Goal: Book appointment/travel/reservation

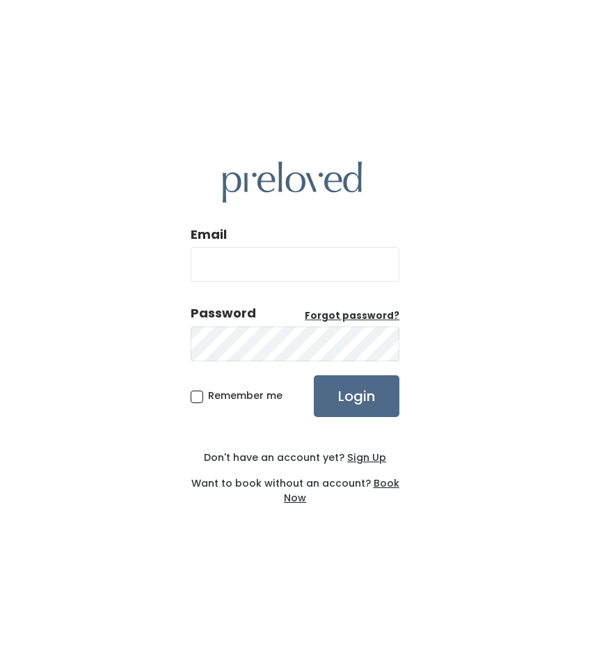
click at [479, 314] on div "Email Password Forgot password? Remember me Login Don't have an account yet? Si…" at bounding box center [295, 333] width 590 height 667
click at [320, 279] on input "Email" at bounding box center [295, 264] width 209 height 35
type input "invictusigwe@icloud.com"
click at [340, 388] on input "Login" at bounding box center [357, 396] width 86 height 42
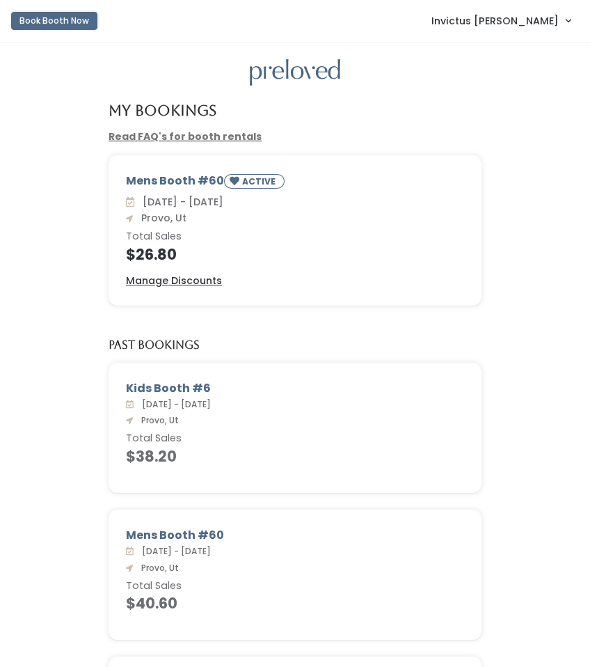
click at [70, 19] on button "Book Booth Now" at bounding box center [54, 21] width 86 height 18
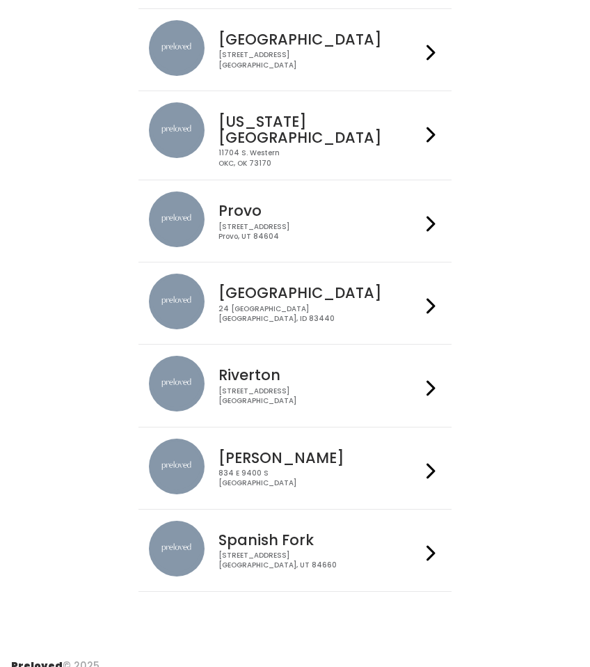
scroll to position [305, 0]
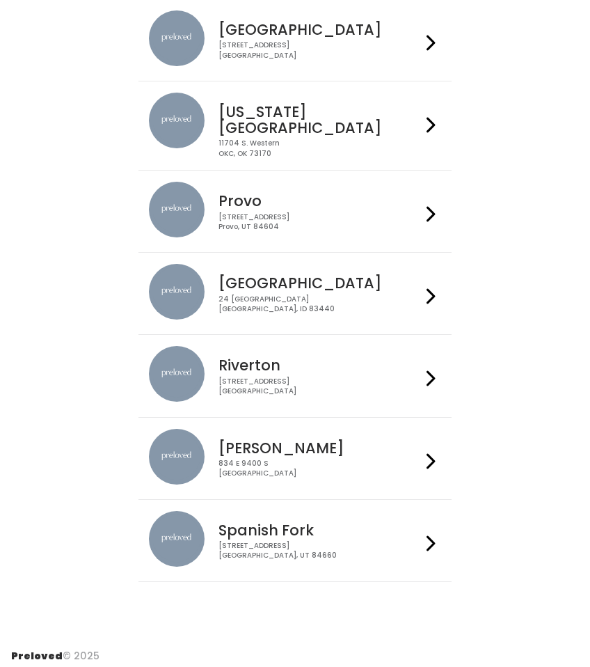
click at [252, 212] on div "[STREET_ADDRESS]" at bounding box center [319, 222] width 203 height 20
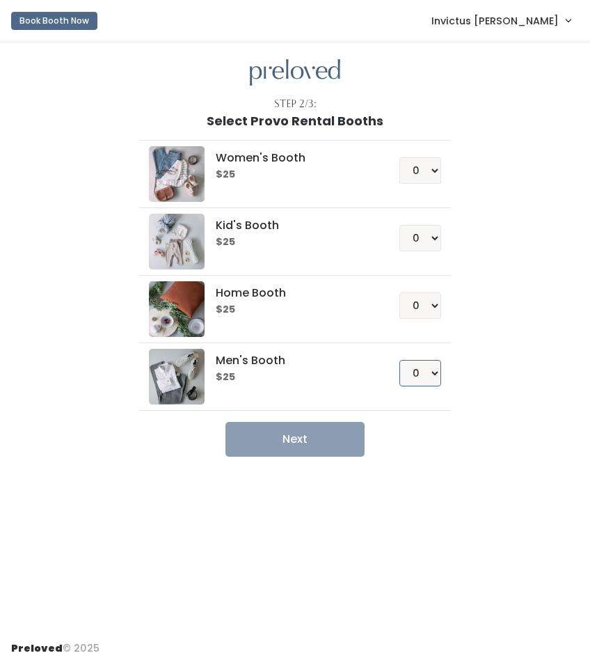
click at [429, 376] on select "0 1 2 3 4" at bounding box center [420, 373] width 42 height 26
select select "1"
click at [399, 360] on select "0 1 2 3 4" at bounding box center [420, 373] width 42 height 26
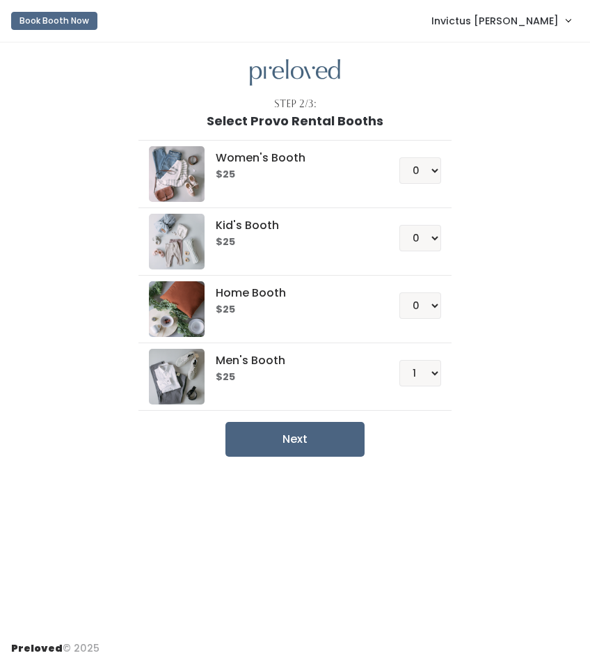
click at [331, 429] on button "Next" at bounding box center [294, 439] width 139 height 35
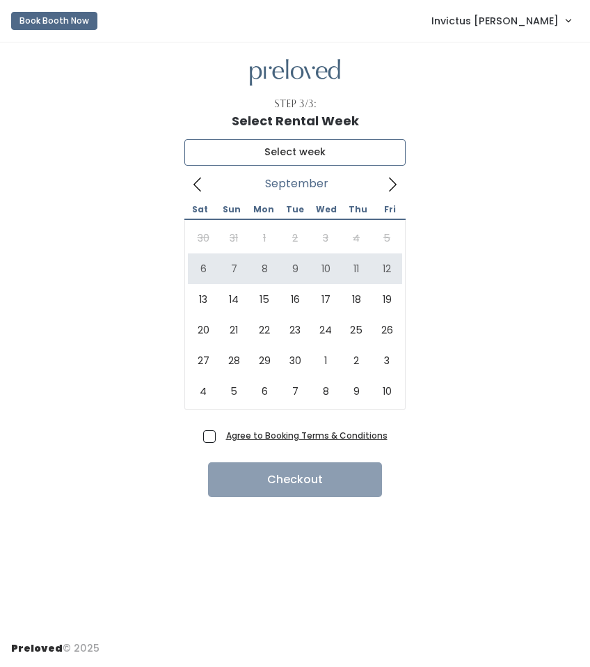
type input "[DATE] to [DATE]"
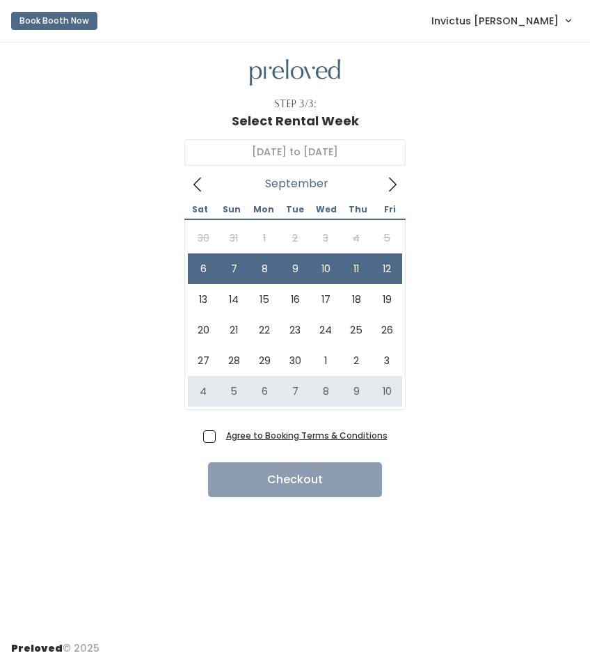
click at [221, 438] on span "Agree to Booking Terms & Conditions" at bounding box center [304, 435] width 167 height 14
click at [221, 437] on input "Agree to Booking Terms & Conditions" at bounding box center [225, 432] width 9 height 9
checkbox input "true"
